Goal: Task Accomplishment & Management: Manage account settings

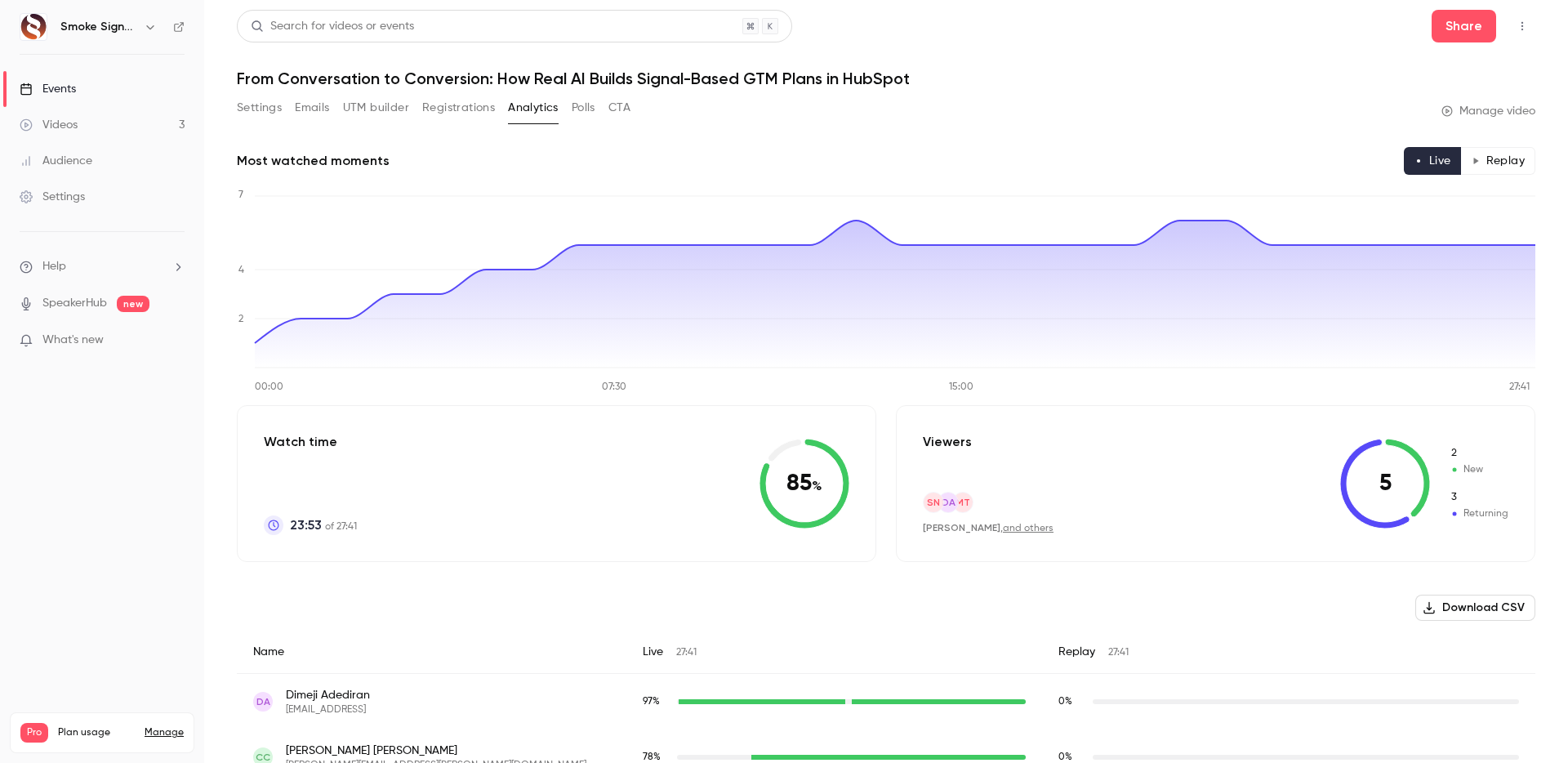
click at [246, 105] on button "Settings" at bounding box center [259, 108] width 45 height 26
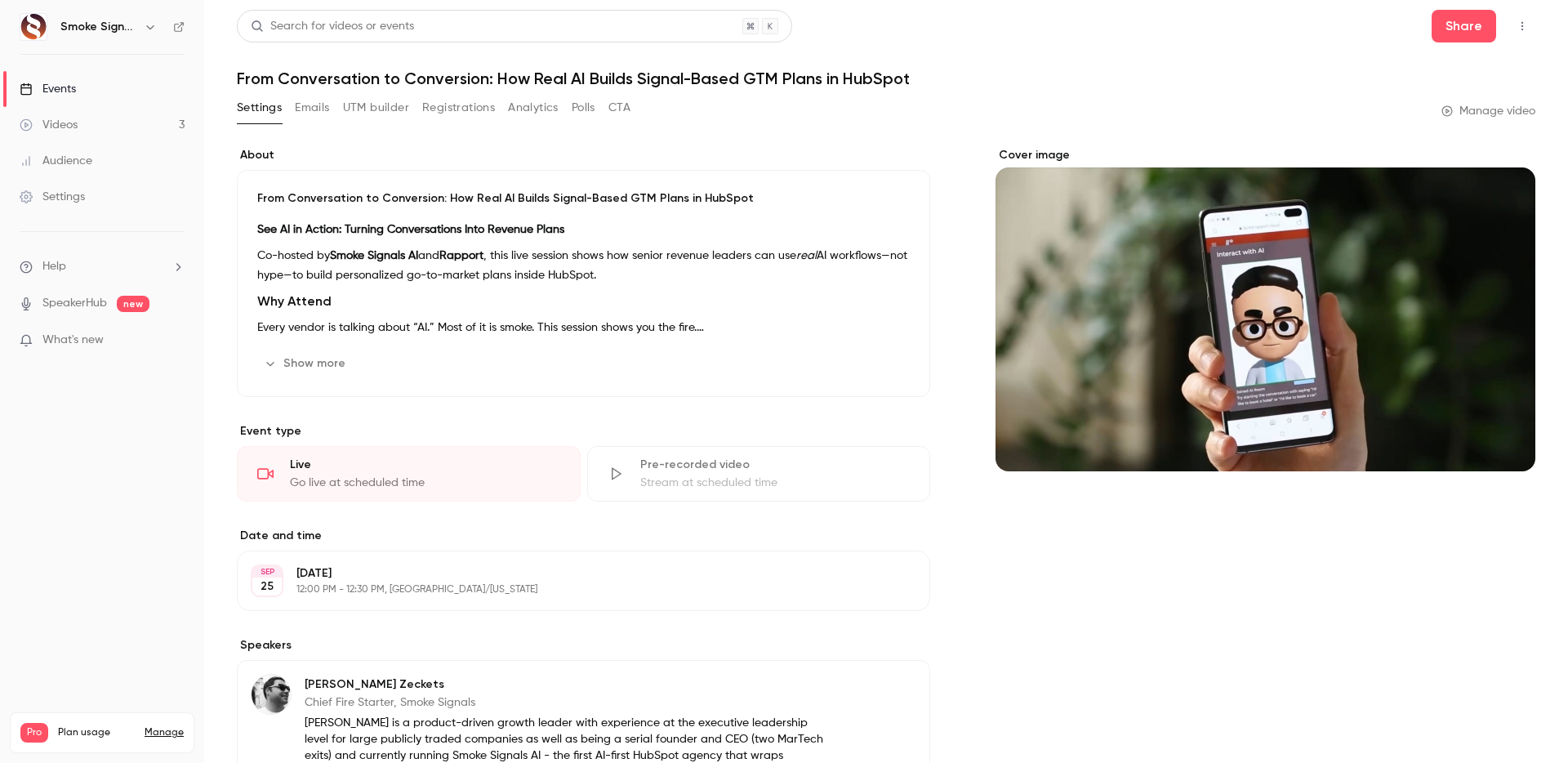
click at [1522, 20] on icon "button" at bounding box center [1523, 26] width 13 height 12
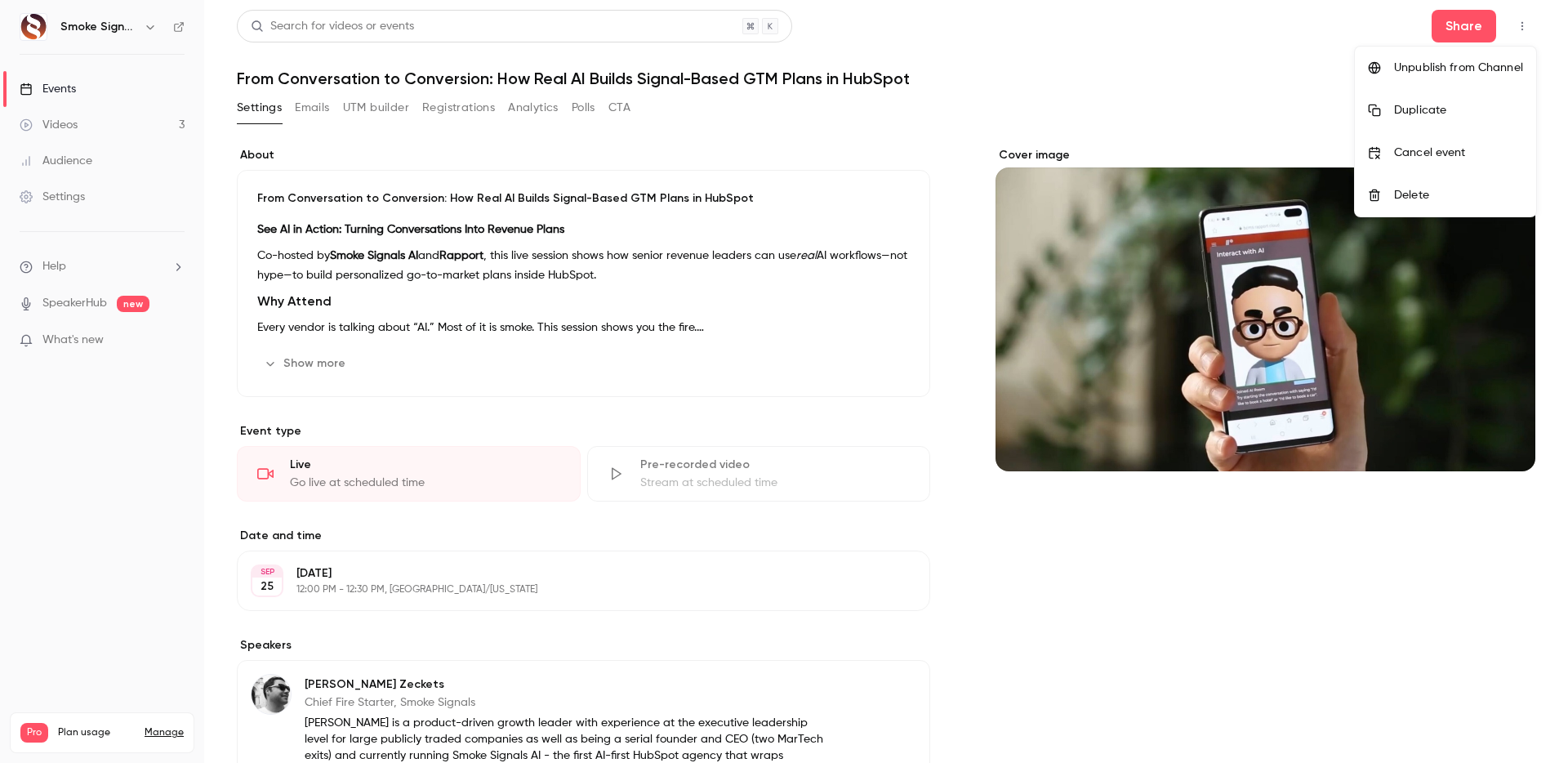
click at [684, 134] on div at bounding box center [784, 382] width 1568 height 763
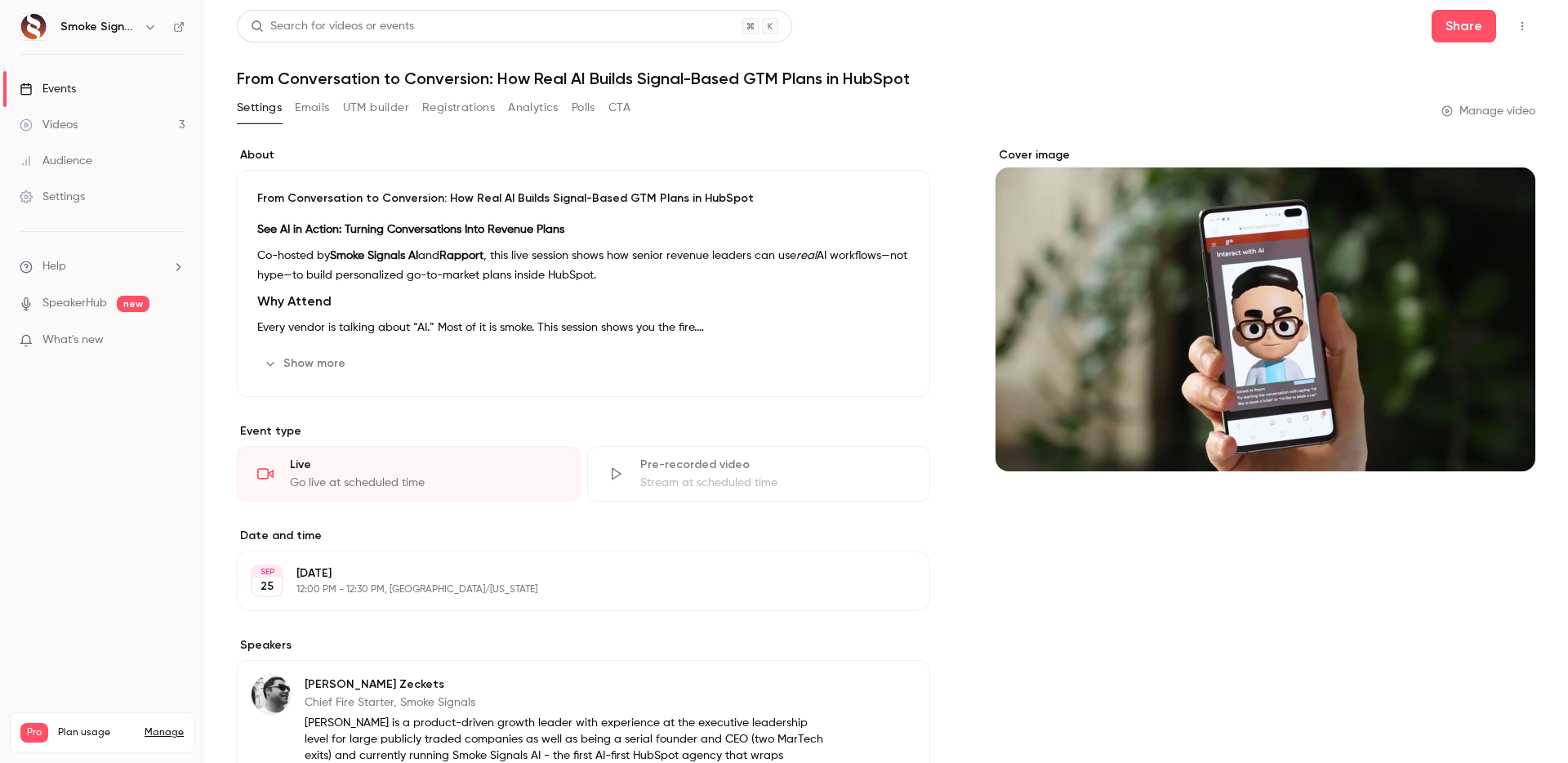
click at [84, 89] on link "Events" at bounding box center [102, 89] width 204 height 36
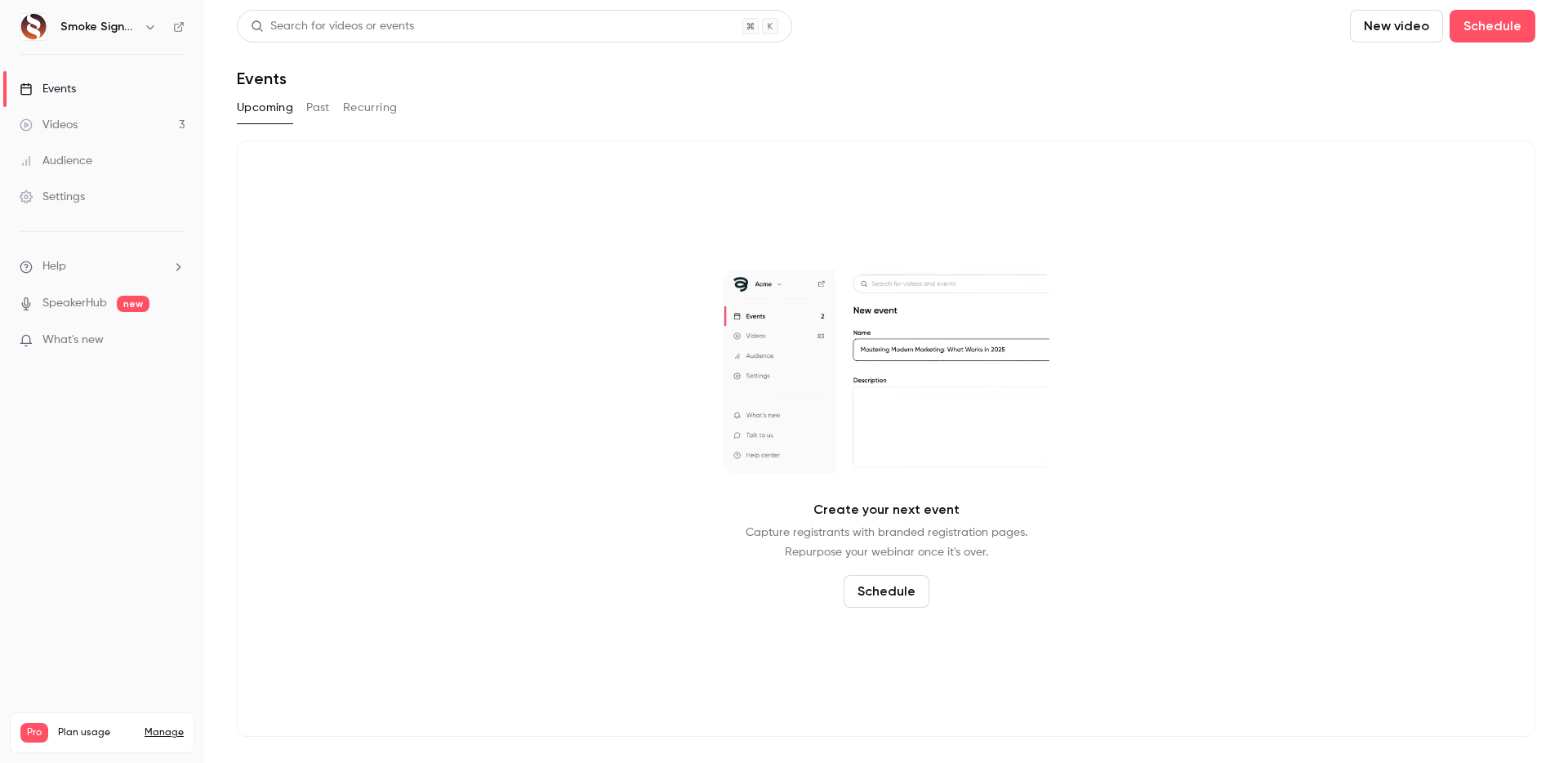
click at [317, 108] on button "Past" at bounding box center [318, 108] width 24 height 26
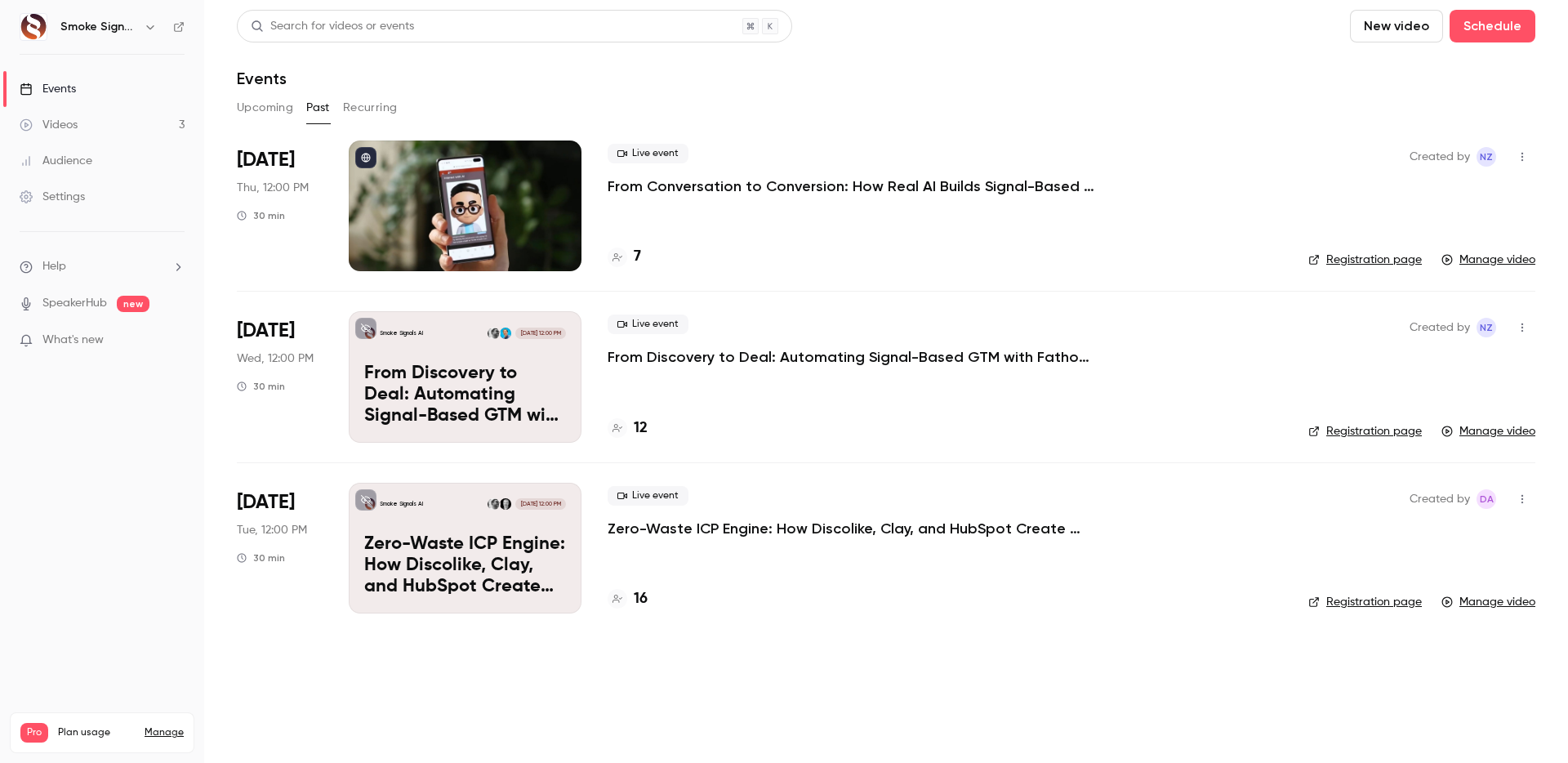
click at [1525, 152] on icon "button" at bounding box center [1523, 157] width 13 height 12
click at [1102, 142] on div at bounding box center [784, 382] width 1568 height 763
click at [1508, 261] on link "Manage video" at bounding box center [1488, 260] width 94 height 16
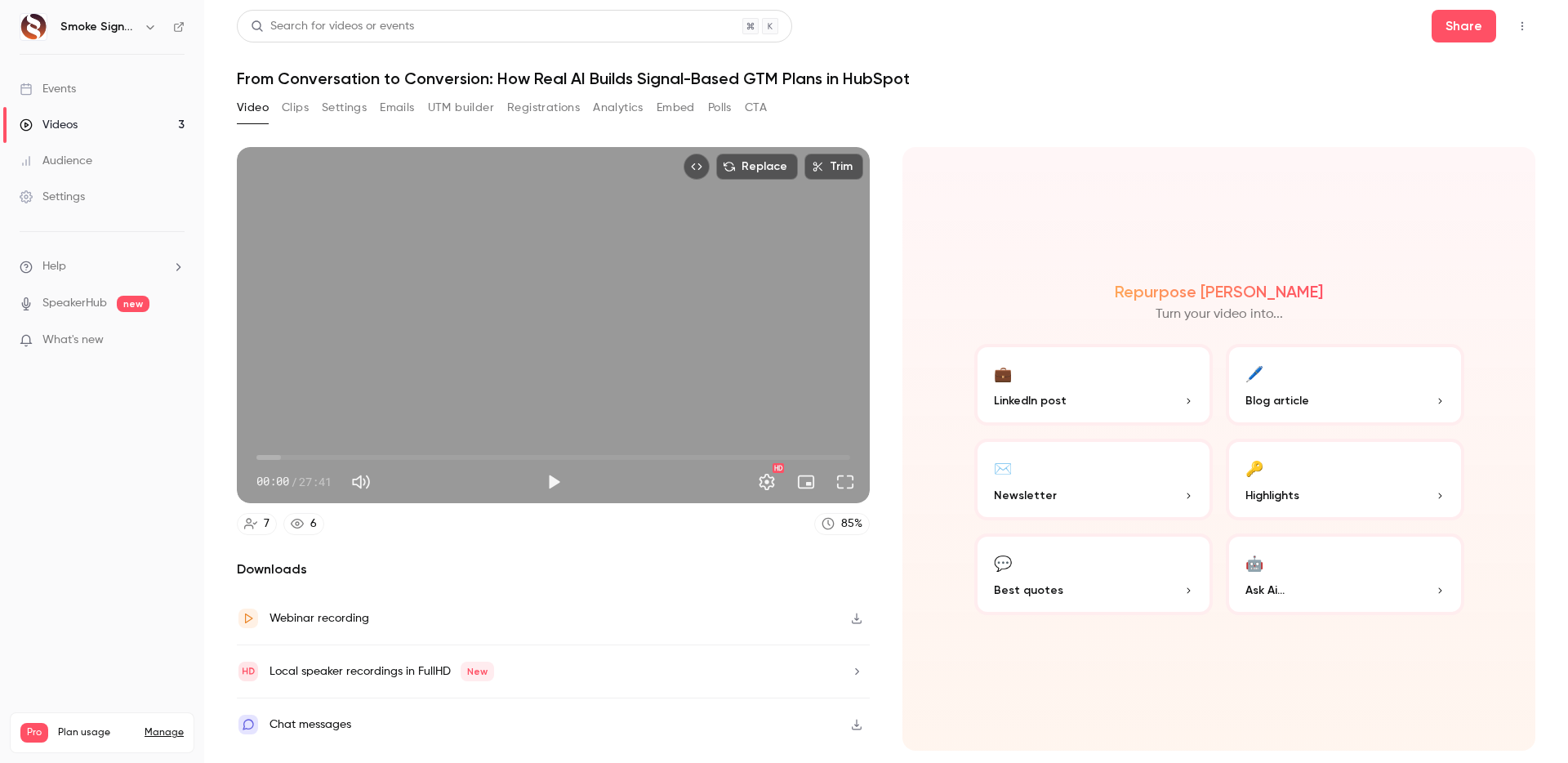
click at [856, 618] on icon "button" at bounding box center [857, 618] width 10 height 11
